Goal: Browse casually: Explore the website without a specific task or goal

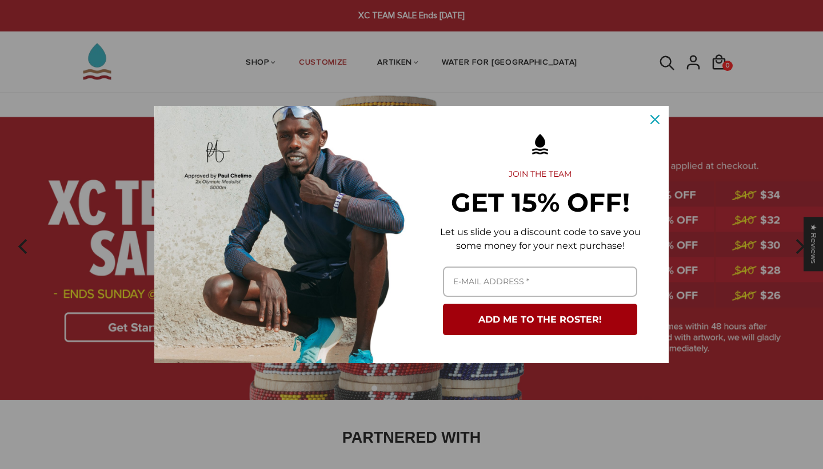
click at [660, 119] on div "Close" at bounding box center [655, 119] width 18 height 18
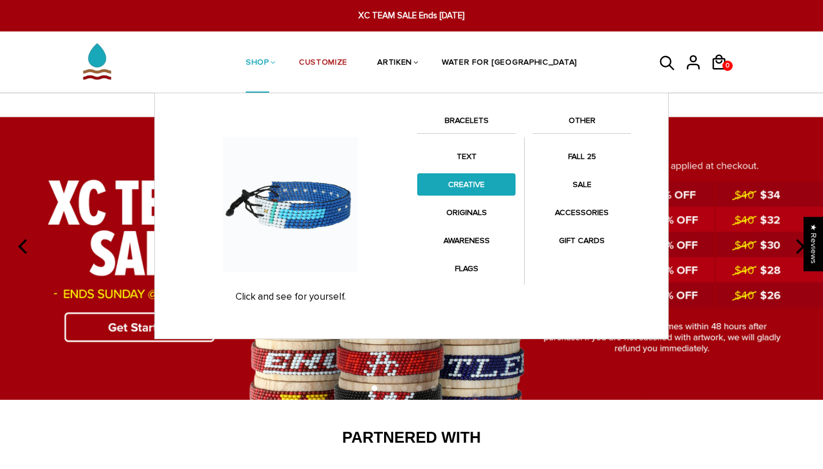
click at [471, 180] on link "CREATIVE" at bounding box center [466, 184] width 98 height 22
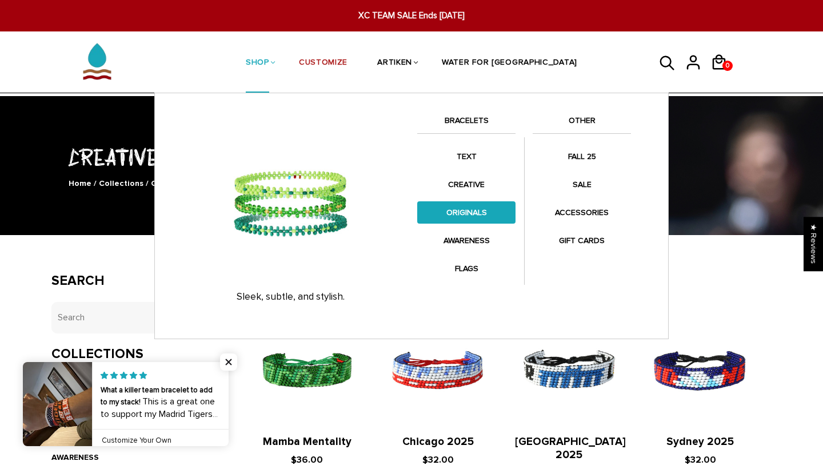
click at [476, 212] on link "ORIGINALS" at bounding box center [466, 212] width 98 height 22
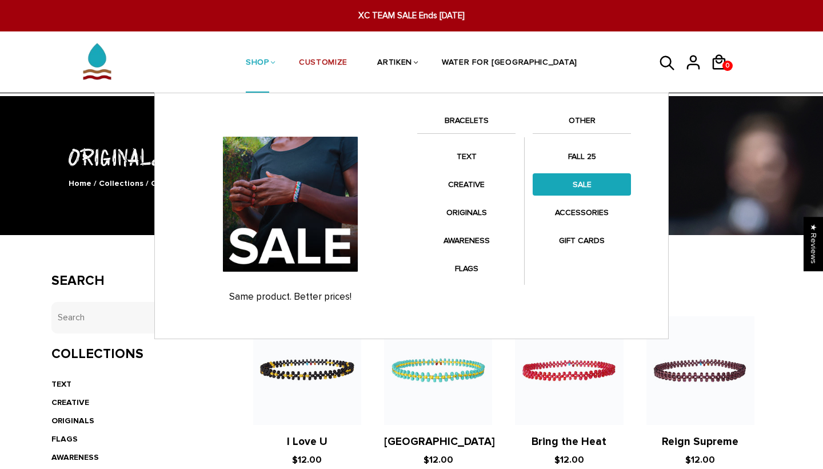
click at [572, 189] on link "SALE" at bounding box center [582, 184] width 98 height 22
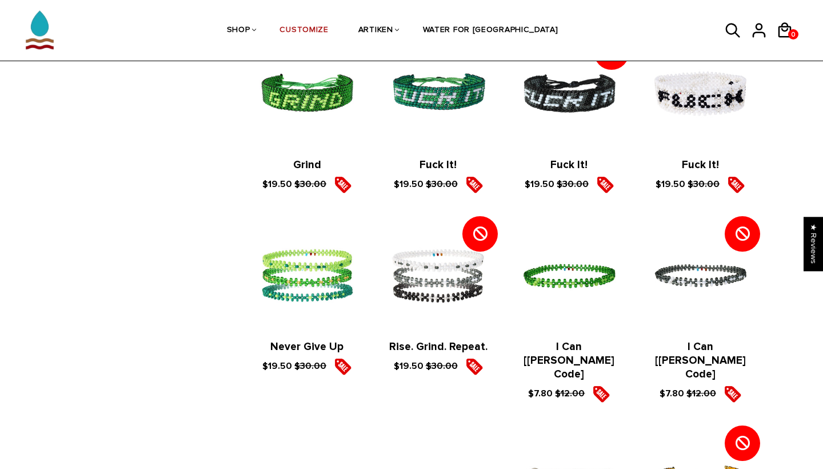
scroll to position [820, 0]
